Goal: Check status: Check status

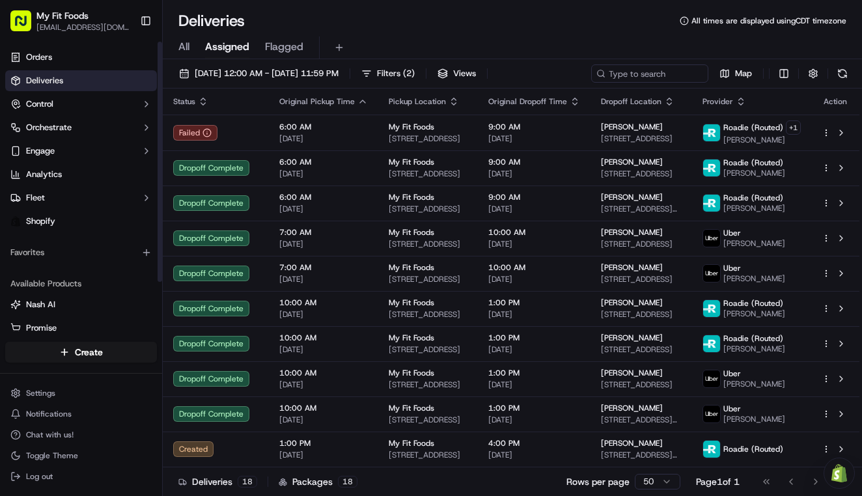
click at [36, 87] on link "Deliveries" at bounding box center [81, 80] width 152 height 21
click at [53, 81] on span "Deliveries" at bounding box center [44, 81] width 37 height 12
click at [45, 97] on button "Control" at bounding box center [81, 104] width 152 height 21
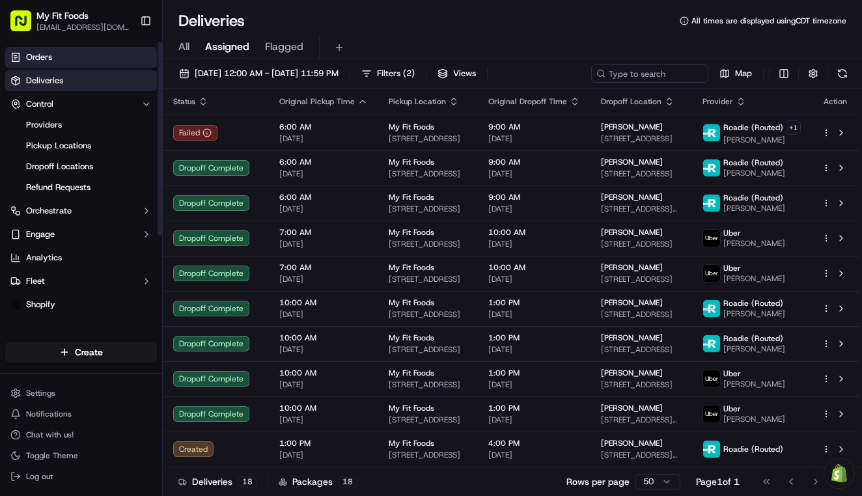
click at [42, 61] on span "Orders" at bounding box center [39, 57] width 26 height 12
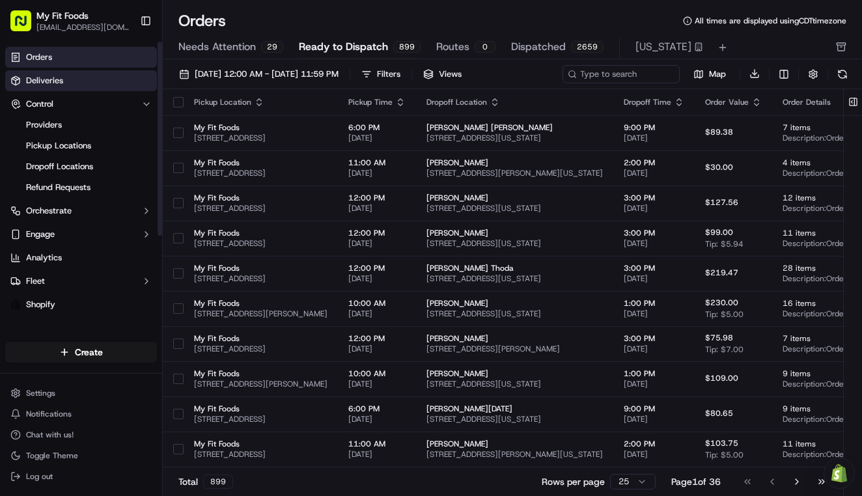
click at [86, 89] on link "Deliveries" at bounding box center [81, 80] width 152 height 21
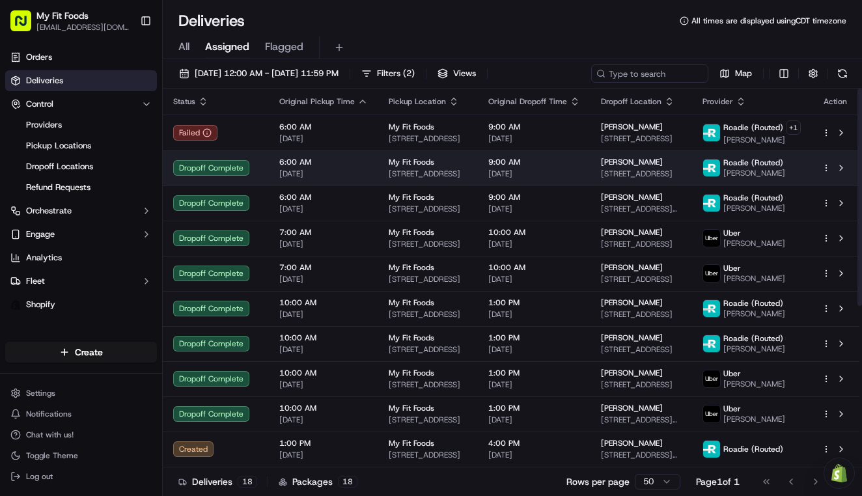
click at [273, 165] on td "6:00 AM [DATE]" at bounding box center [323, 167] width 109 height 35
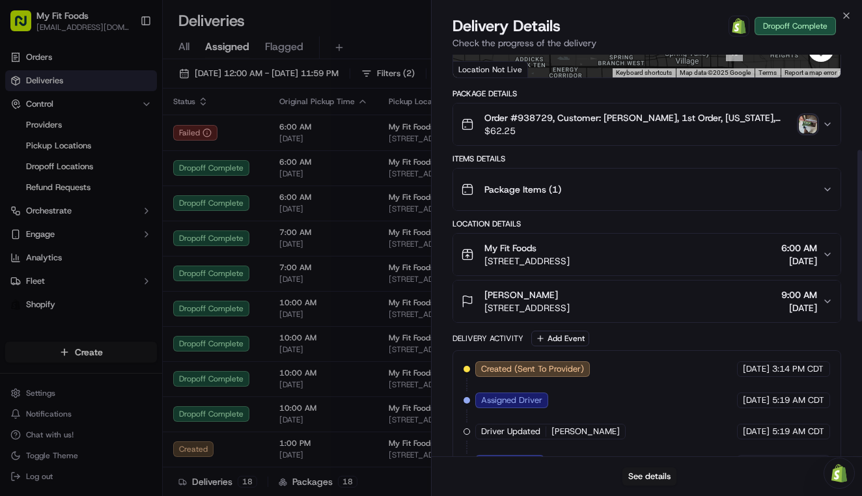
scroll to position [221, 0]
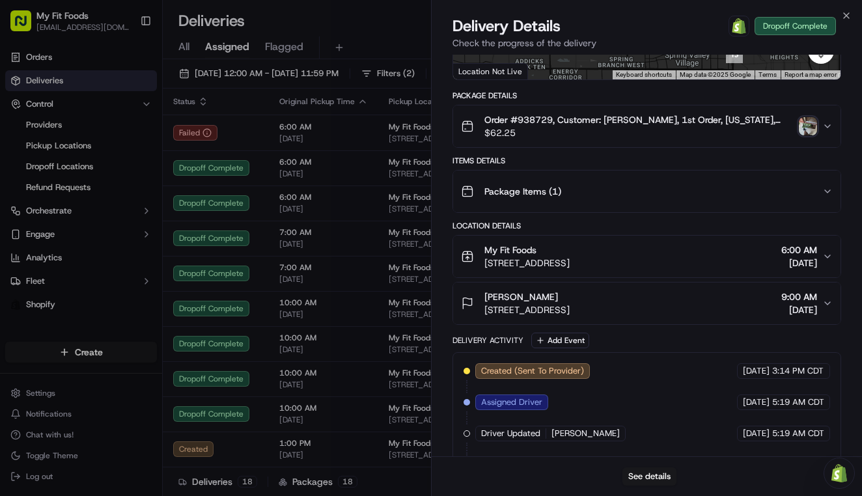
click at [754, 119] on span "Order #938729, Customer: [PERSON_NAME], 1st Order, [US_STATE], Next Day: [DATE]…" at bounding box center [638, 119] width 309 height 13
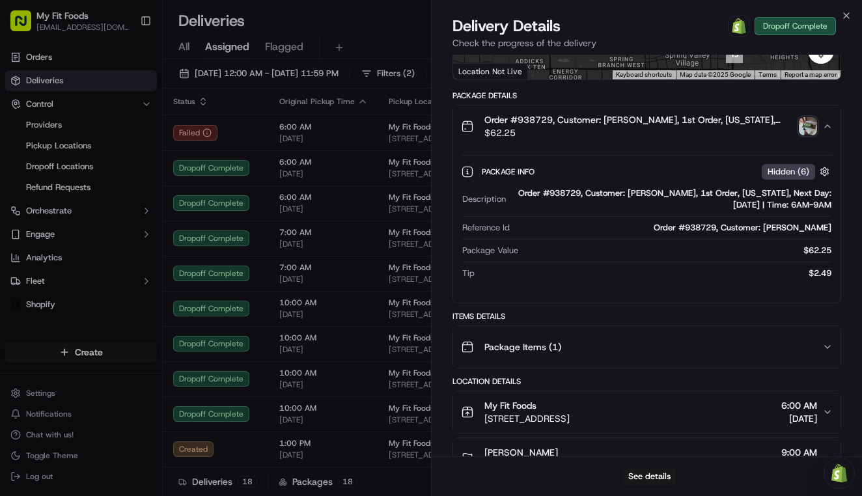
click at [807, 133] on img "button" at bounding box center [808, 126] width 18 height 18
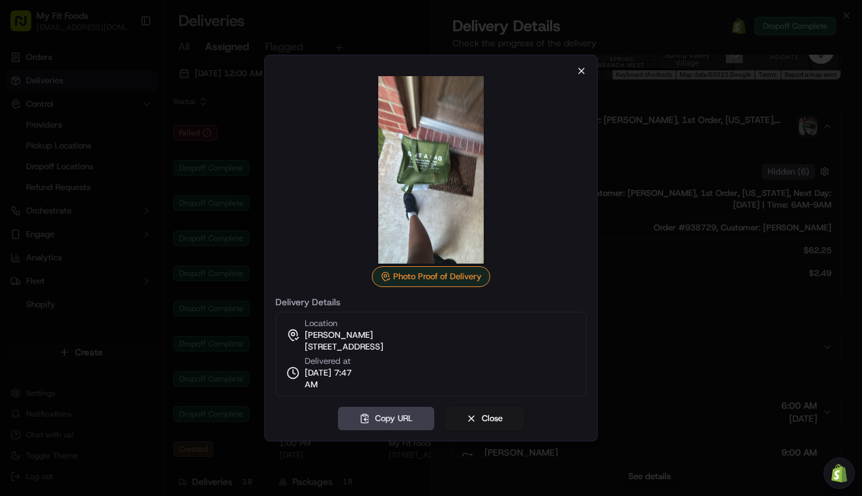
click at [579, 72] on icon "button" at bounding box center [581, 71] width 10 height 10
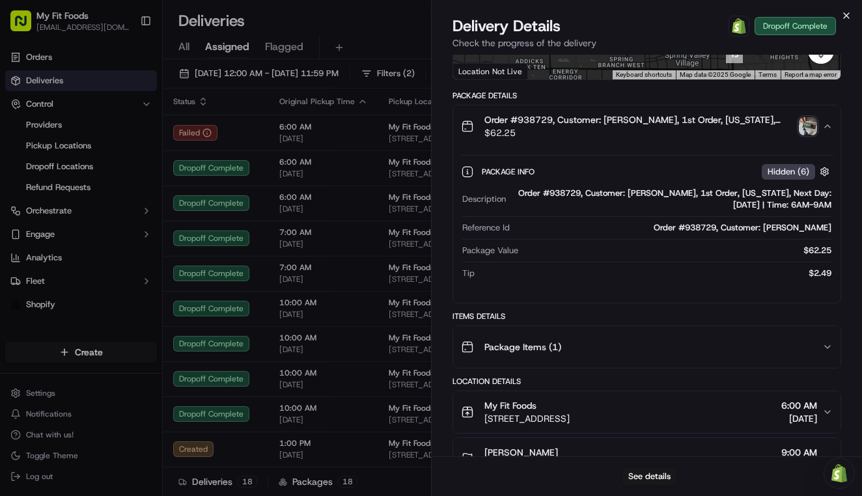
click at [847, 18] on icon "button" at bounding box center [846, 15] width 10 height 10
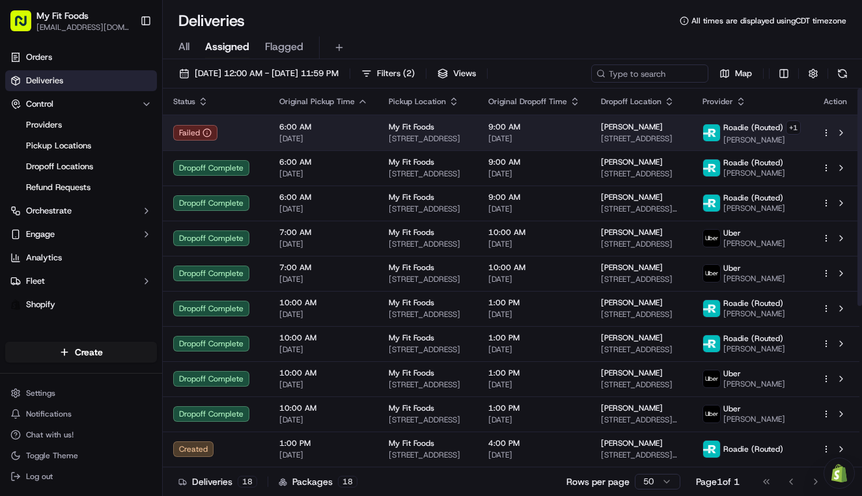
click at [248, 134] on div "Failed" at bounding box center [215, 133] width 85 height 16
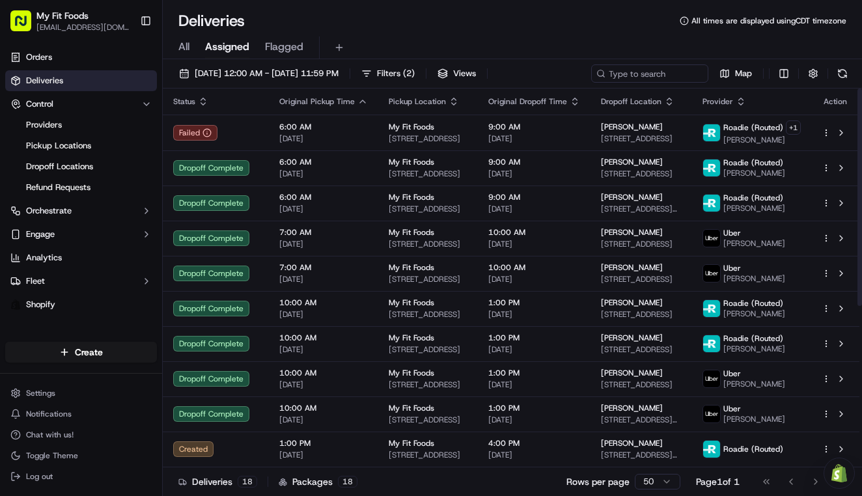
scroll to position [0, 0]
click at [236, 72] on span "[DATE] 12:00 AM - [DATE] 11:59 PM" at bounding box center [267, 74] width 144 height 12
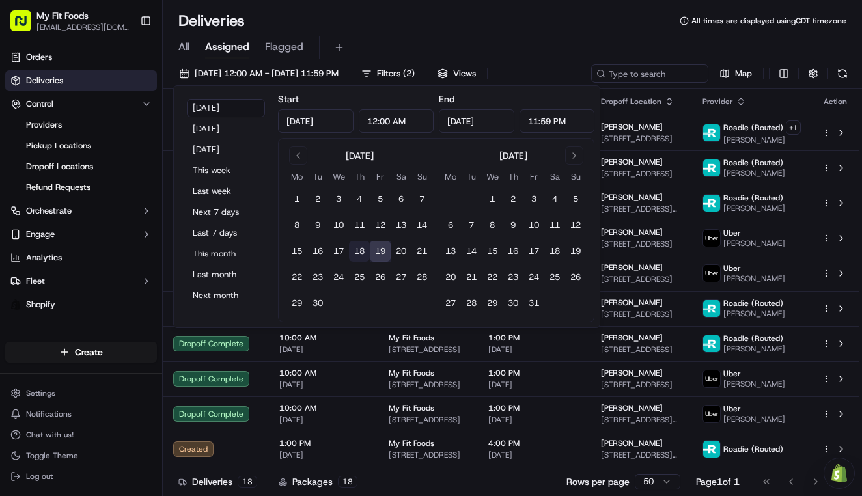
click at [358, 251] on button "18" at bounding box center [359, 251] width 21 height 21
type input "[DATE]"
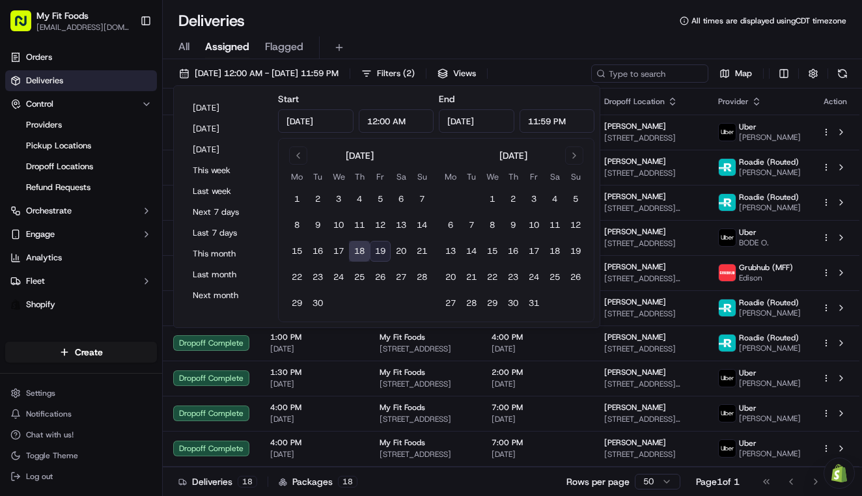
click at [549, 38] on div "All Assigned Flagged" at bounding box center [512, 47] width 699 height 23
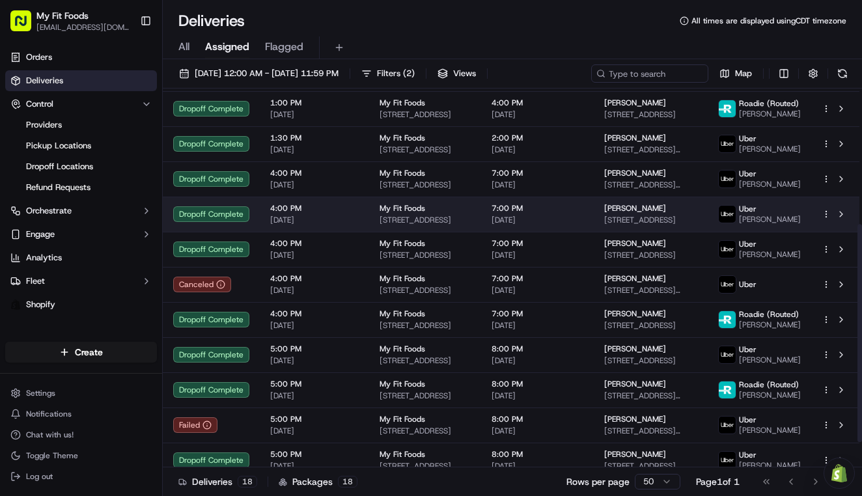
scroll to position [236, 0]
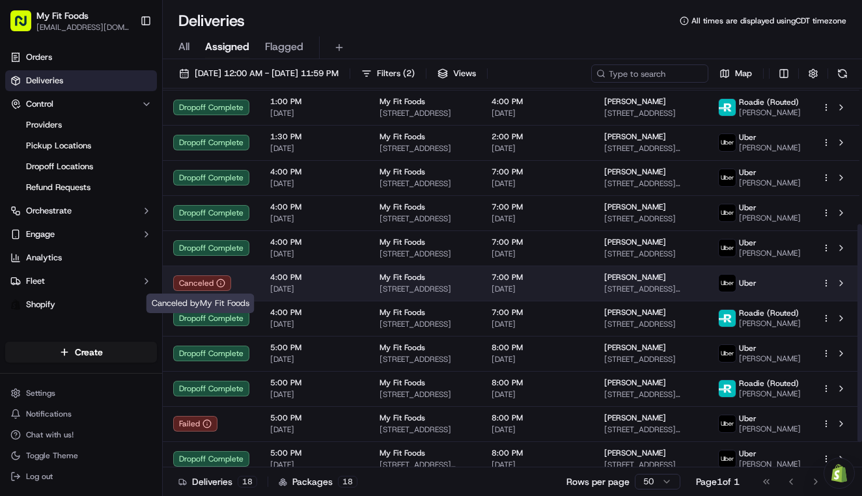
click at [225, 289] on div "Canceled" at bounding box center [202, 283] width 58 height 16
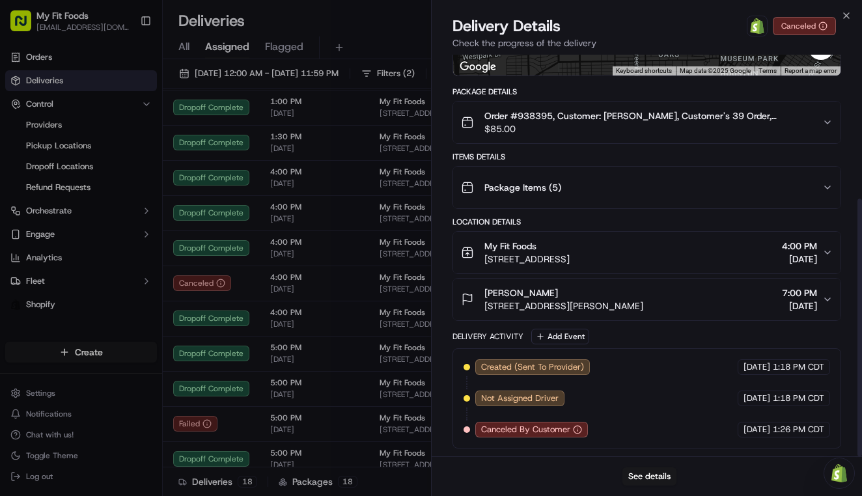
scroll to position [225, 0]
click at [845, 21] on div "Delivery Details Open Order in Shopify Canceled Check the progress of the deliv…" at bounding box center [647, 35] width 430 height 39
click at [848, 18] on icon "button" at bounding box center [846, 15] width 5 height 5
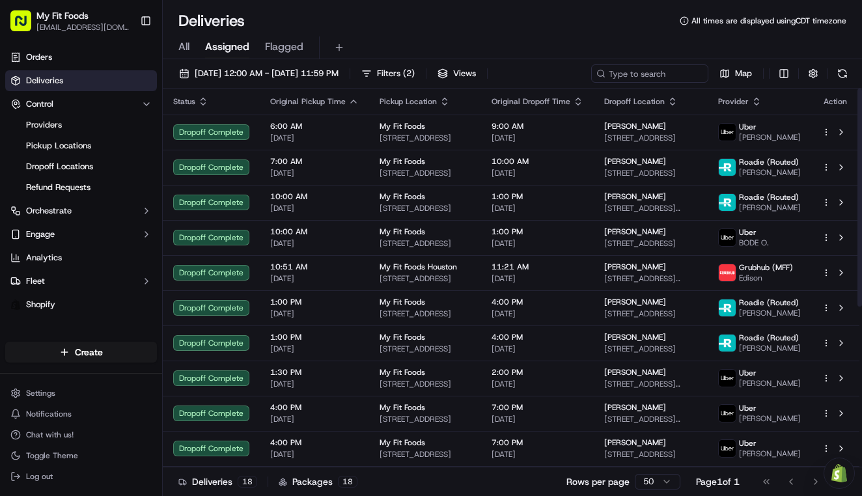
scroll to position [0, 0]
click at [338, 75] on span "[DATE] 12:00 AM - [DATE] 11:59 PM" at bounding box center [267, 74] width 144 height 12
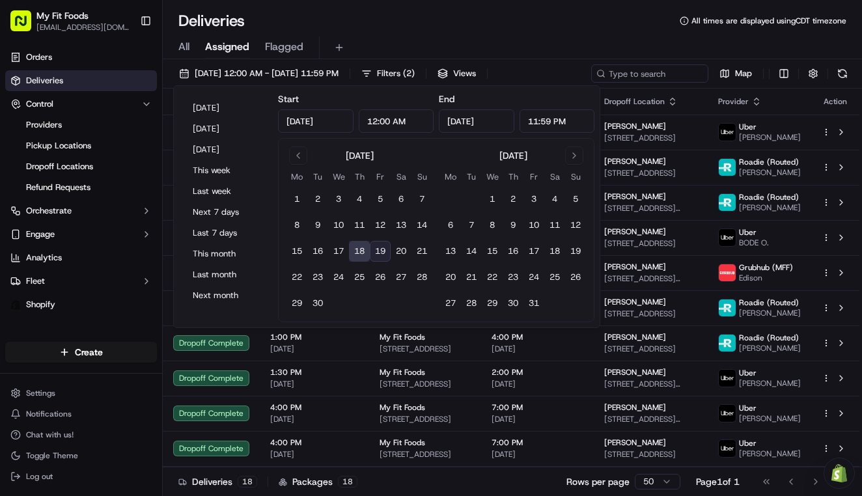
click at [381, 253] on button "19" at bounding box center [380, 251] width 21 height 21
type input "[DATE]"
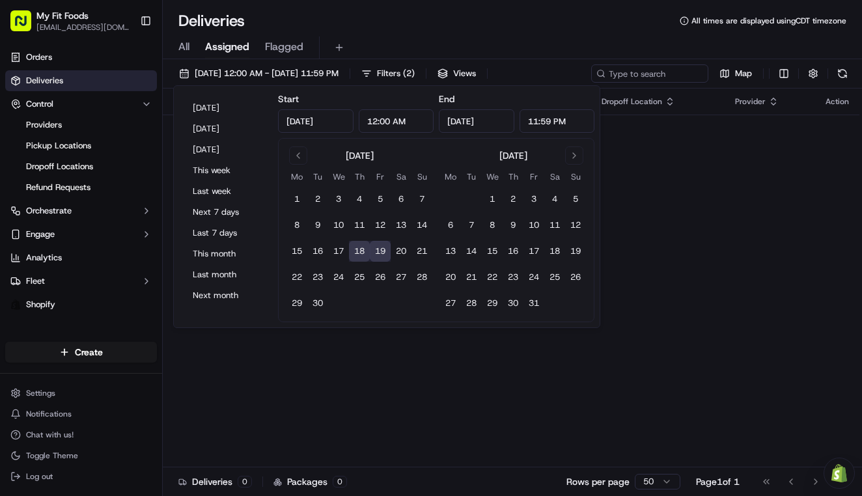
click at [404, 368] on div "Status Original Pickup Time Pickup Location Original Dropoff Time Dropoff Locat…" at bounding box center [511, 278] width 696 height 379
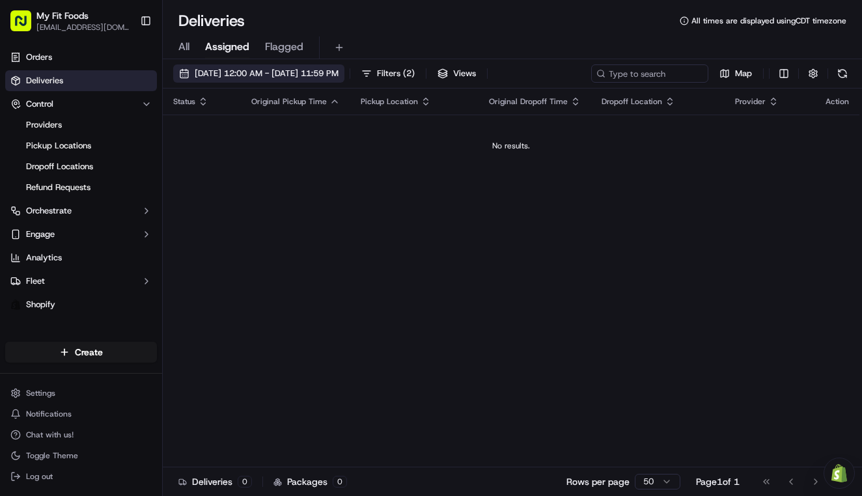
click at [327, 70] on span "[DATE] 12:00 AM - [DATE] 11:59 PM" at bounding box center [267, 74] width 144 height 12
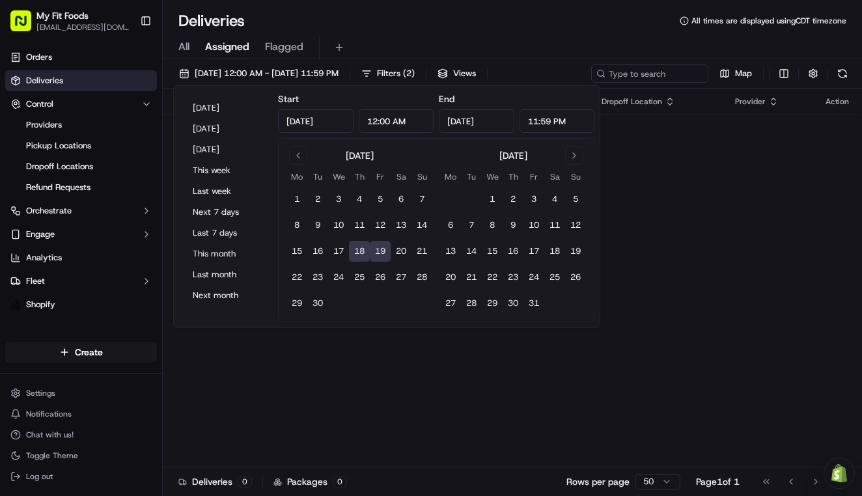
click at [361, 257] on button "18" at bounding box center [359, 251] width 21 height 21
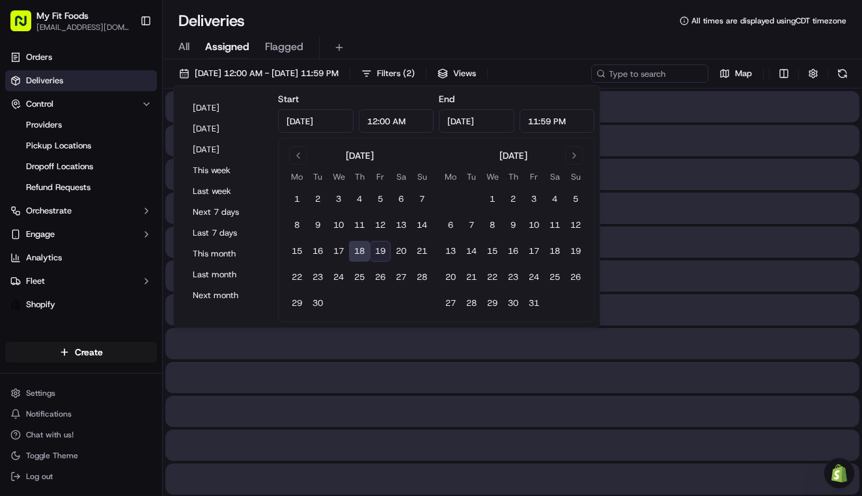
click at [381, 256] on button "19" at bounding box center [380, 251] width 21 height 21
type input "[DATE]"
click at [381, 256] on button "19" at bounding box center [380, 251] width 21 height 21
type input "[DATE]"
click at [381, 256] on button "19" at bounding box center [380, 251] width 21 height 21
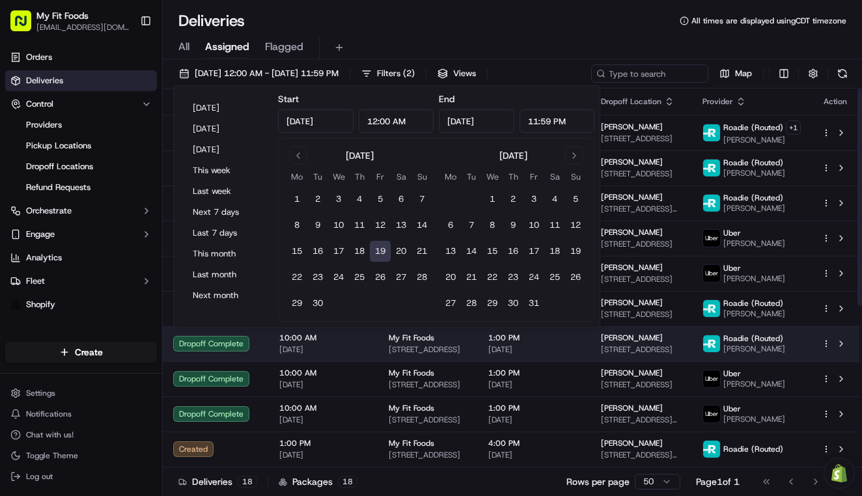
click at [359, 353] on span "[DATE]" at bounding box center [323, 349] width 89 height 10
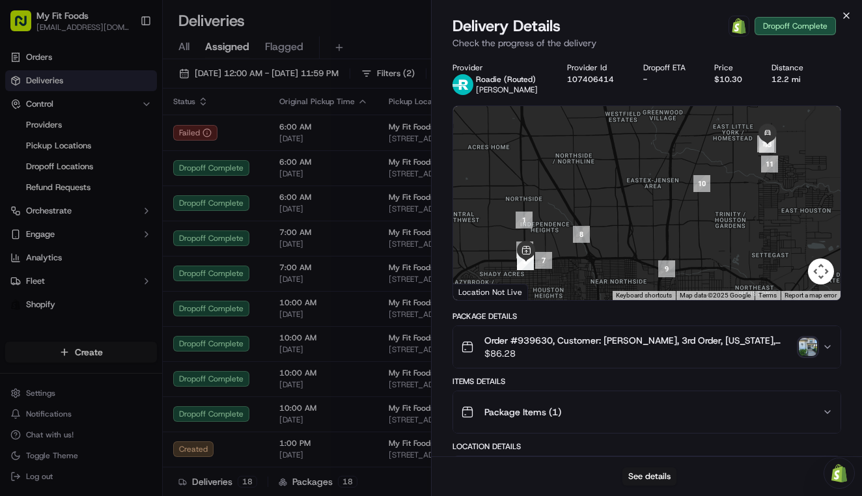
click at [845, 19] on icon "button" at bounding box center [846, 15] width 10 height 10
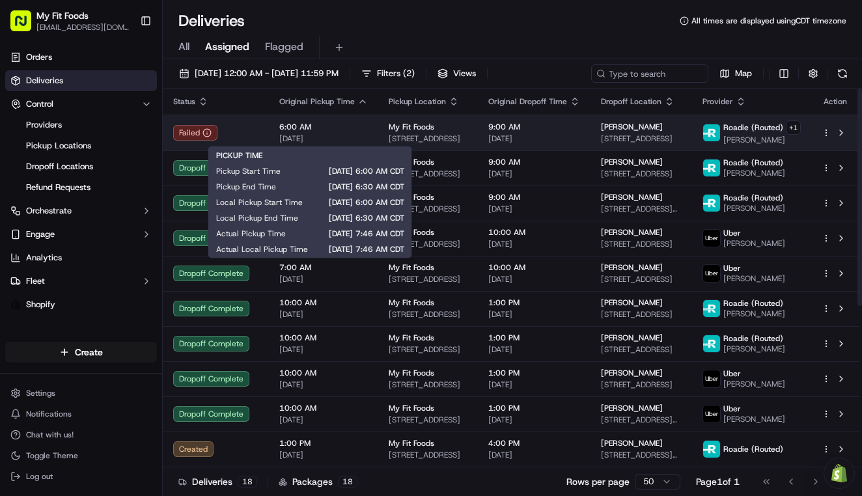
click at [230, 143] on td "Failed" at bounding box center [216, 133] width 106 height 36
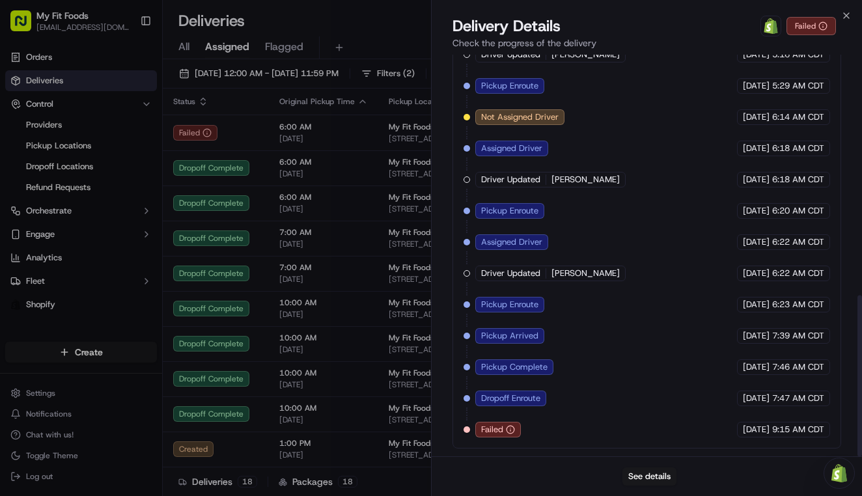
scroll to position [599, 0]
click at [847, 16] on icon "button" at bounding box center [846, 15] width 5 height 5
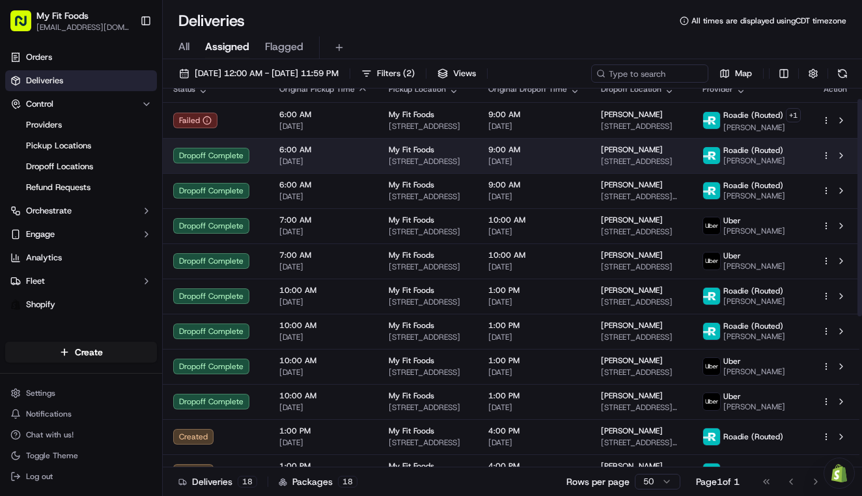
scroll to position [20, 0]
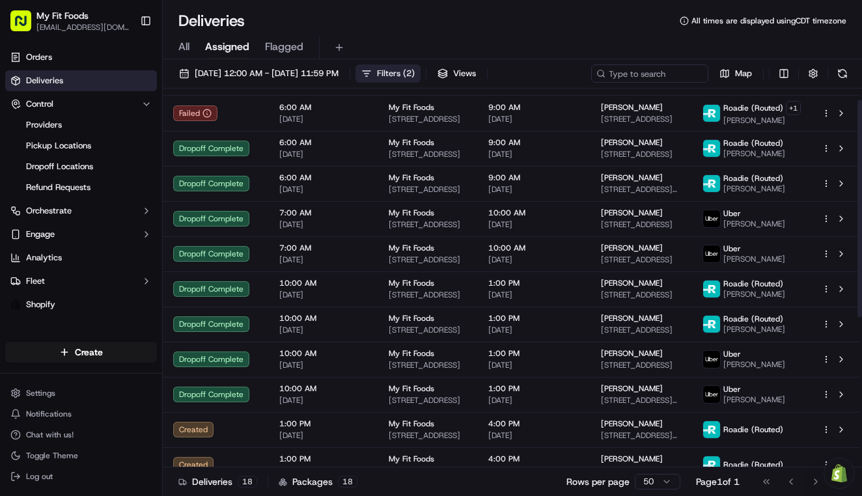
click at [420, 75] on button "Filters ( 2 )" at bounding box center [387, 73] width 65 height 18
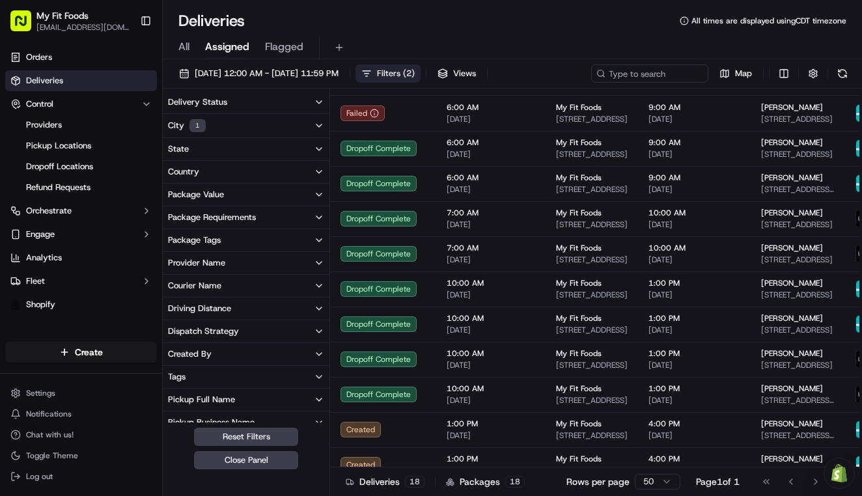
click at [443, 29] on div "Deliveries All times are displayed using CDT timezone" at bounding box center [512, 20] width 699 height 21
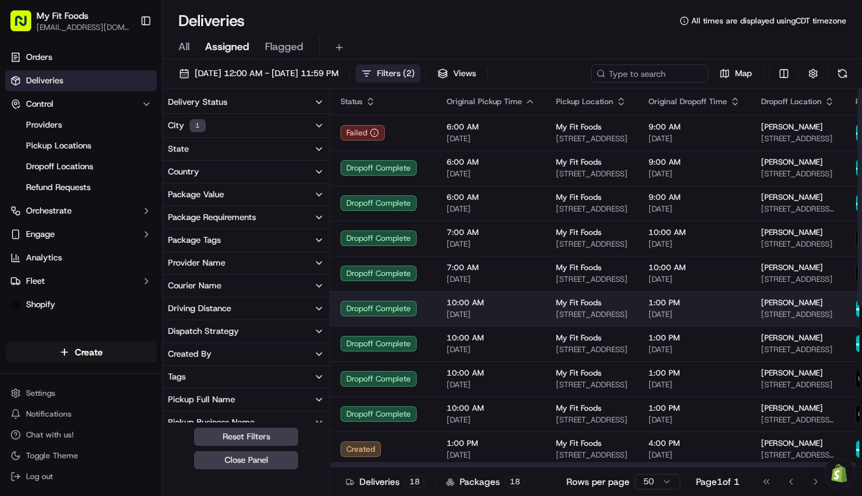
scroll to position [0, 0]
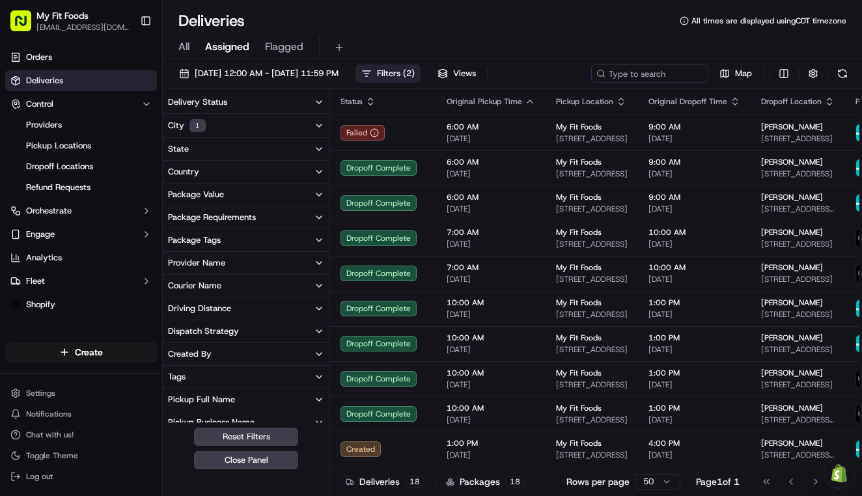
click at [379, 33] on div "All Assigned Flagged" at bounding box center [512, 45] width 699 height 28
click at [282, 20] on div "Deliveries All times are displayed using CDT timezone" at bounding box center [512, 20] width 699 height 21
click at [546, 49] on div "All Assigned Flagged" at bounding box center [512, 47] width 699 height 23
click at [415, 72] on span "Filters ( 2 )" at bounding box center [396, 74] width 38 height 12
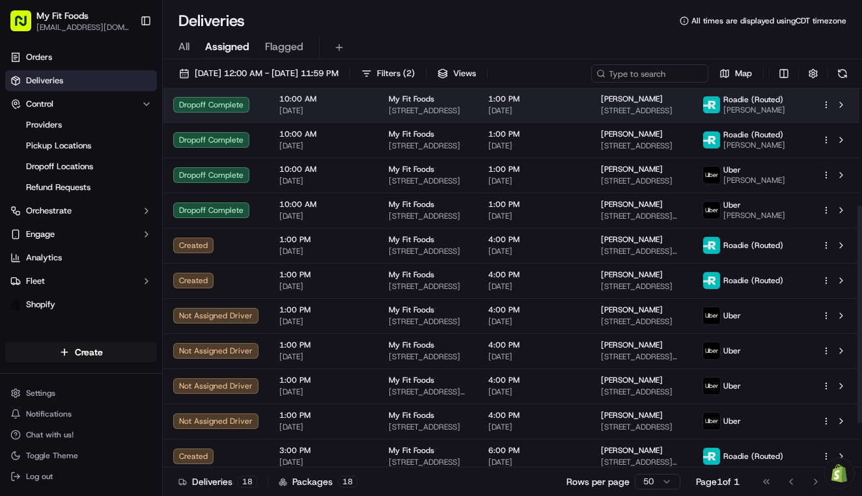
scroll to position [203, 0]
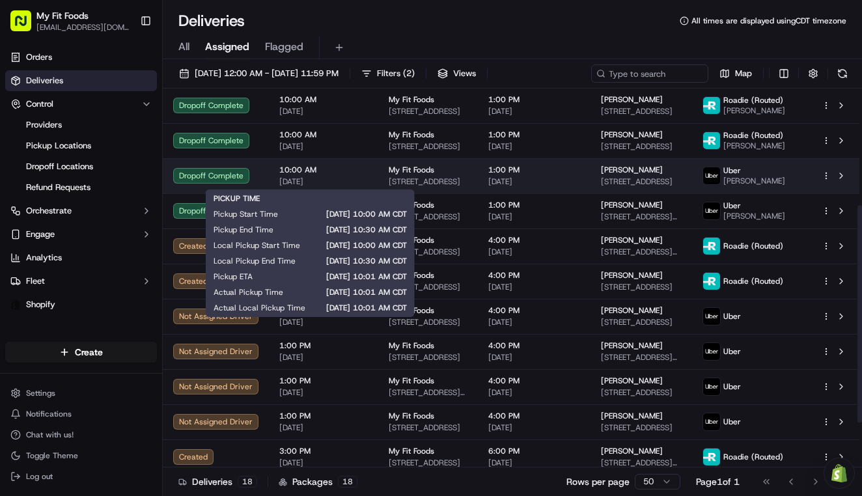
click at [300, 170] on span "10:00 AM" at bounding box center [323, 170] width 89 height 10
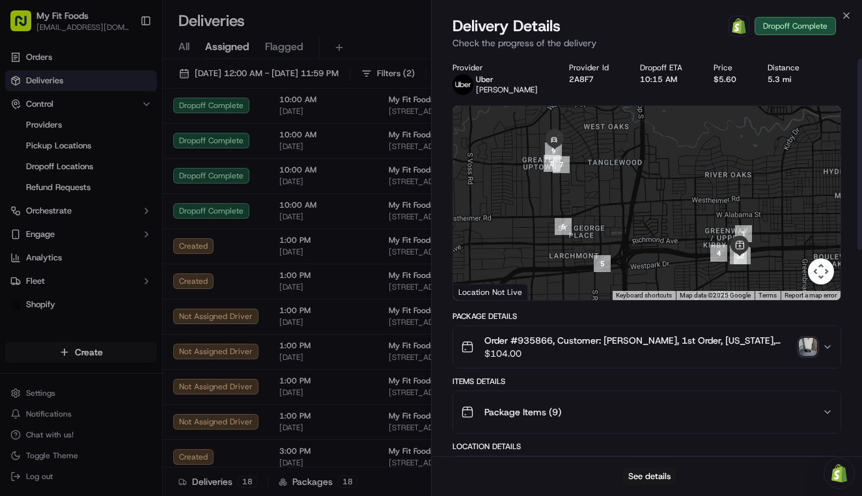
scroll to position [21, 0]
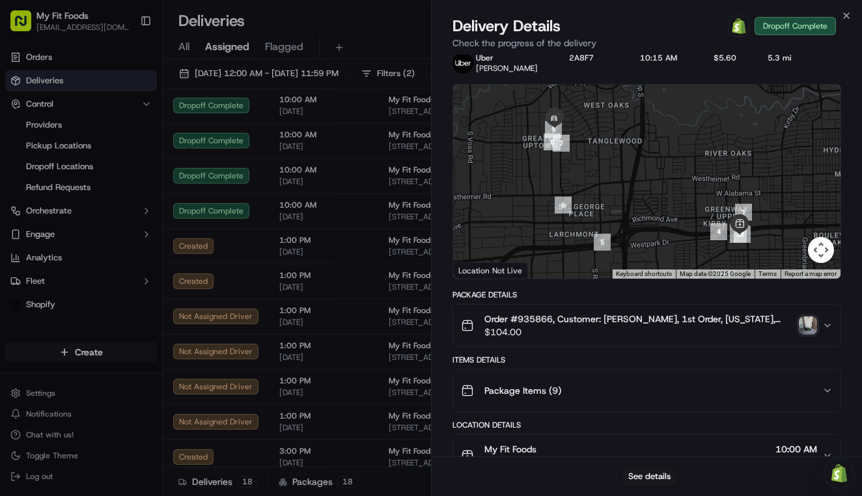
click at [810, 329] on img "button" at bounding box center [808, 325] width 18 height 18
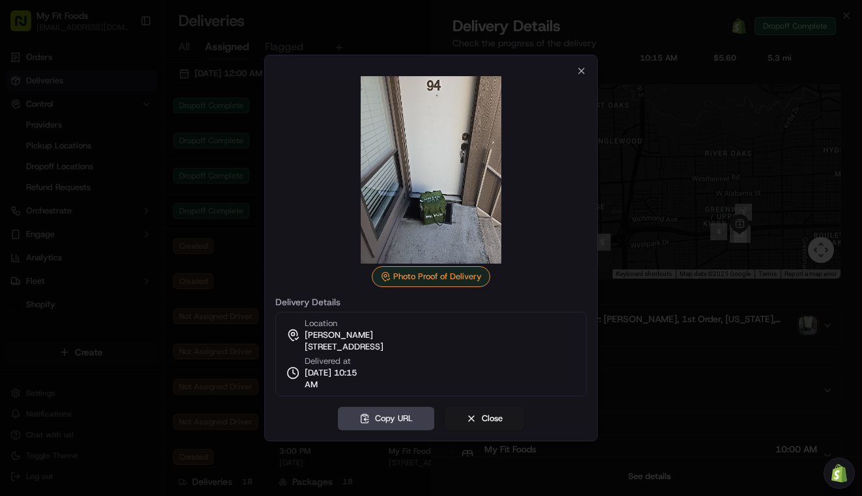
click at [583, 76] on div at bounding box center [430, 169] width 311 height 187
click at [581, 67] on icon "button" at bounding box center [581, 71] width 10 height 10
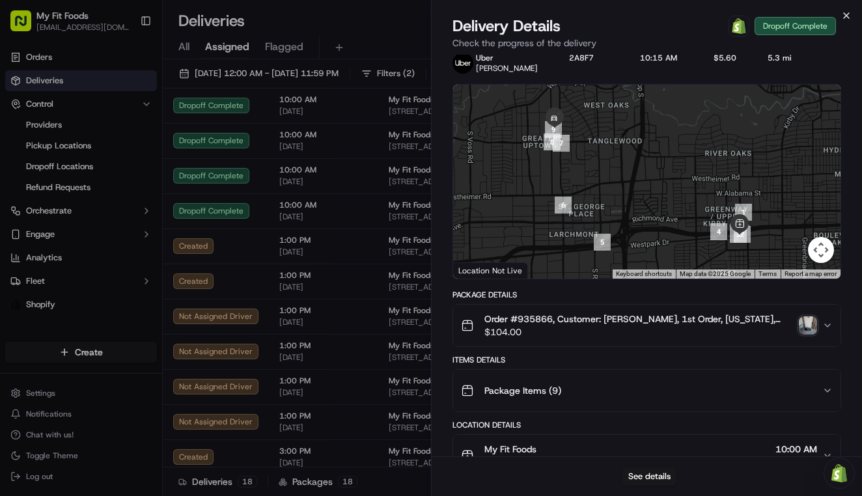
click at [845, 17] on icon "button" at bounding box center [846, 15] width 5 height 5
